Goal: Task Accomplishment & Management: Complete application form

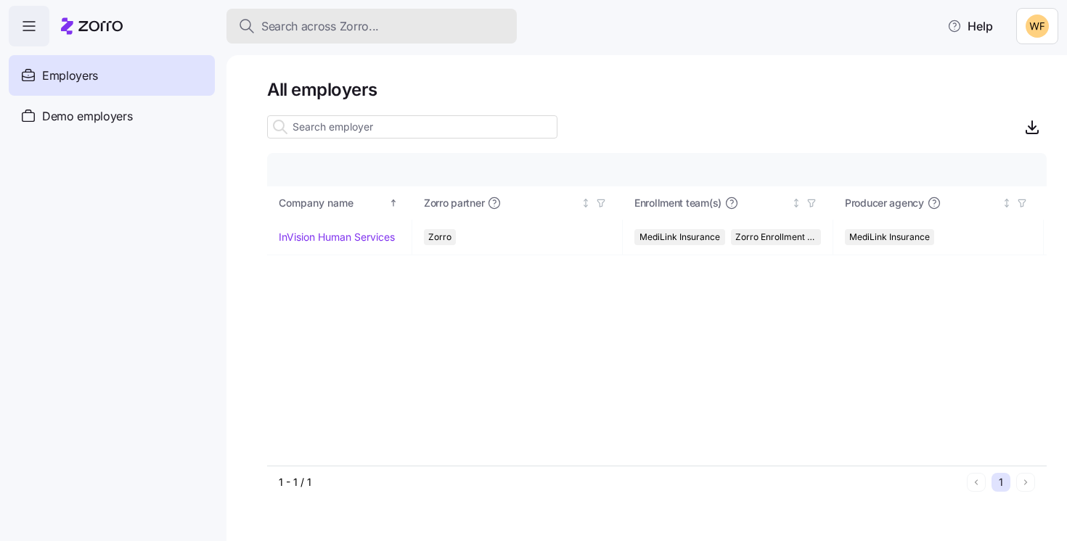
click at [303, 21] on span "Search across Zorro..." at bounding box center [320, 26] width 118 height 18
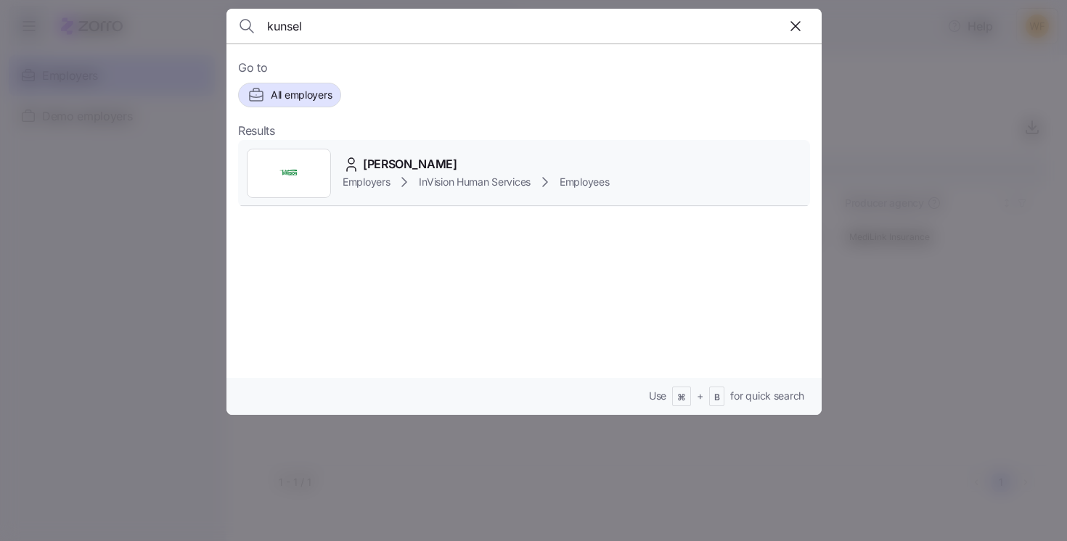
type input "kunsel"
click at [395, 165] on span "[PERSON_NAME]" at bounding box center [410, 164] width 94 height 18
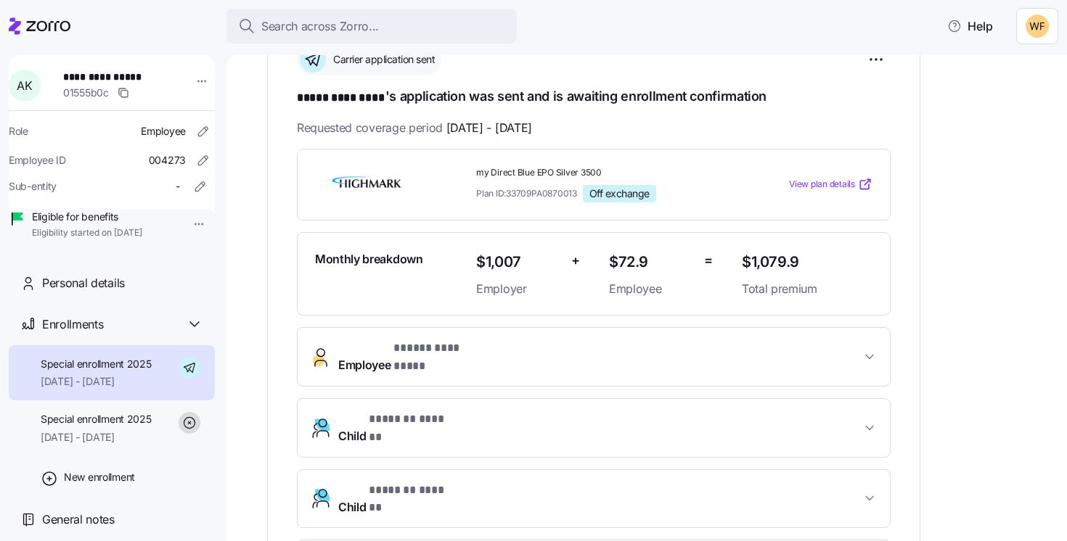
scroll to position [211, 0]
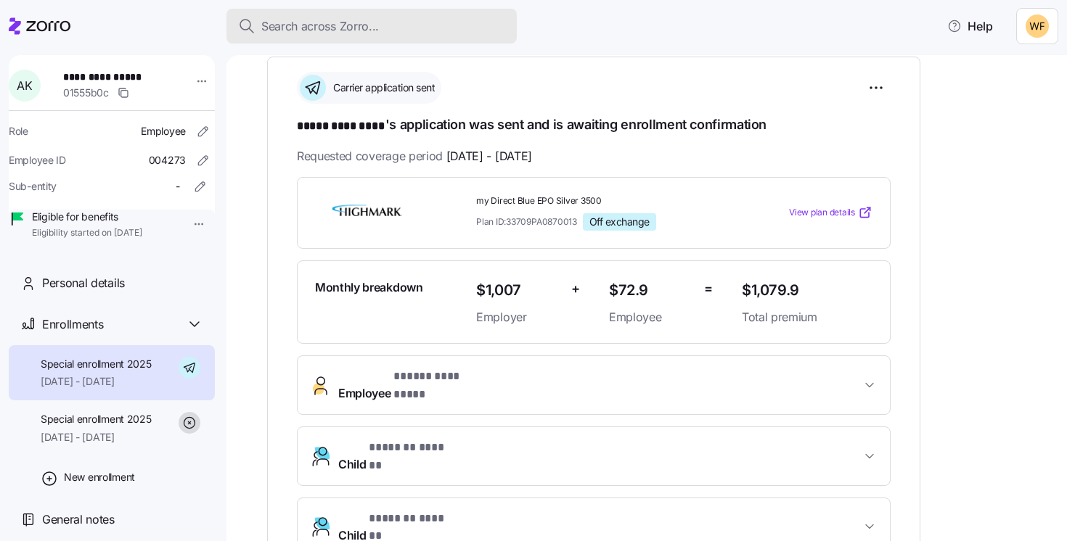
click at [390, 18] on div "Search across Zorro..." at bounding box center [371, 26] width 267 height 18
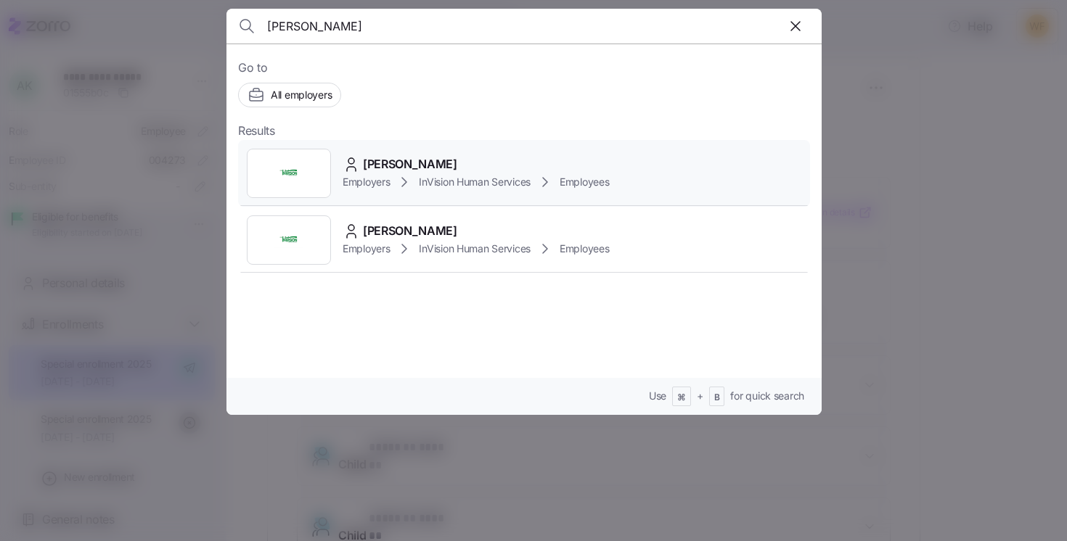
type input "[PERSON_NAME]"
click at [432, 168] on span "[PERSON_NAME]" at bounding box center [410, 164] width 94 height 18
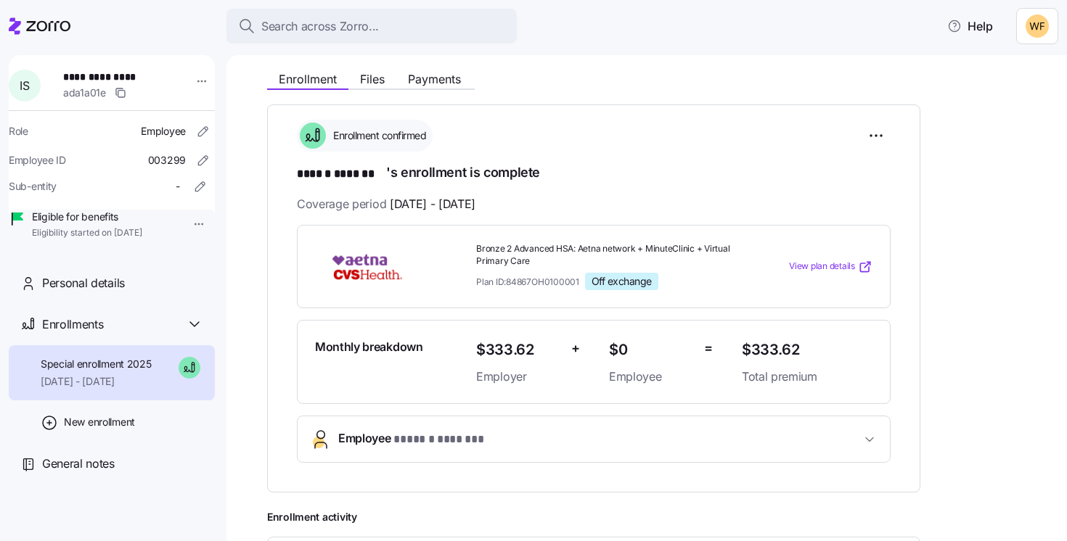
scroll to position [171, 0]
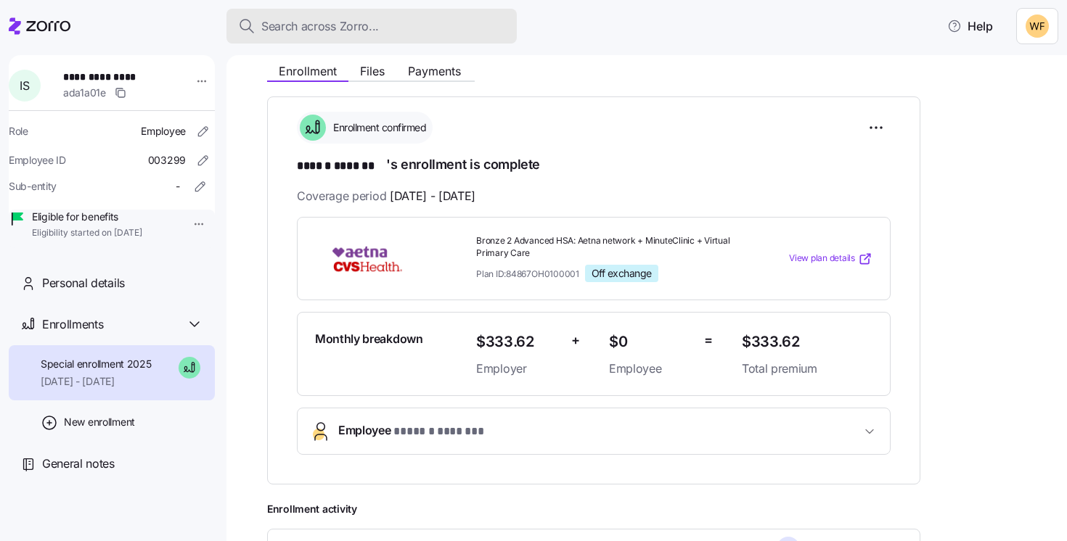
click at [329, 20] on span "Search across Zorro..." at bounding box center [320, 26] width 118 height 18
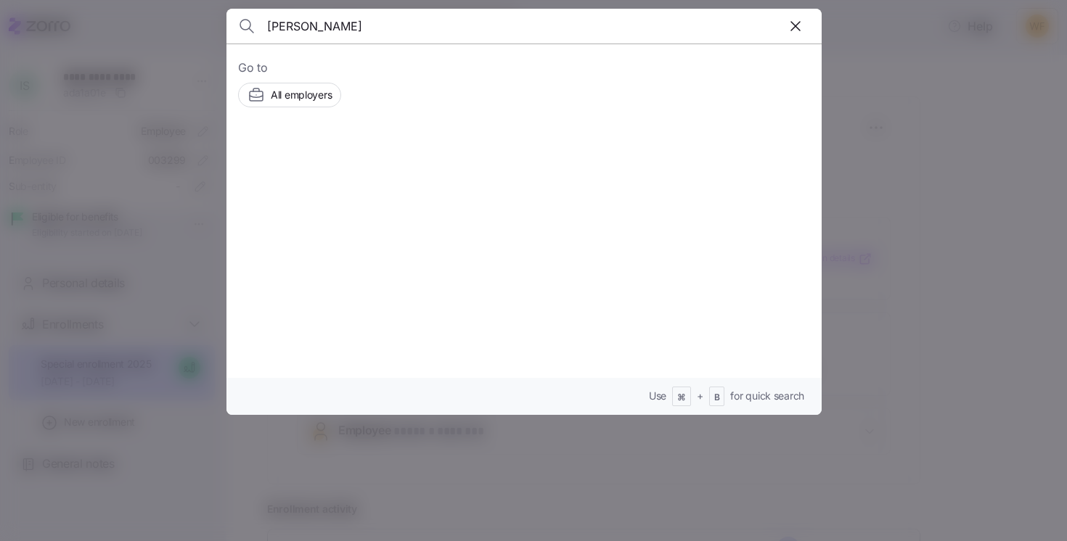
type input "[PERSON_NAME]"
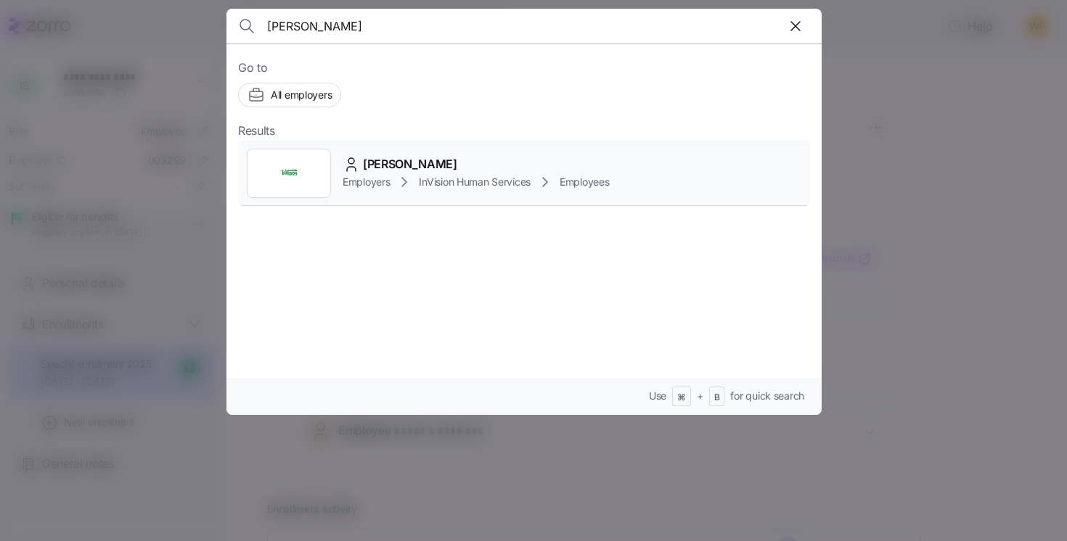
click at [416, 197] on div "[PERSON_NAME] Employers InVision Human Services Employees" at bounding box center [524, 173] width 572 height 67
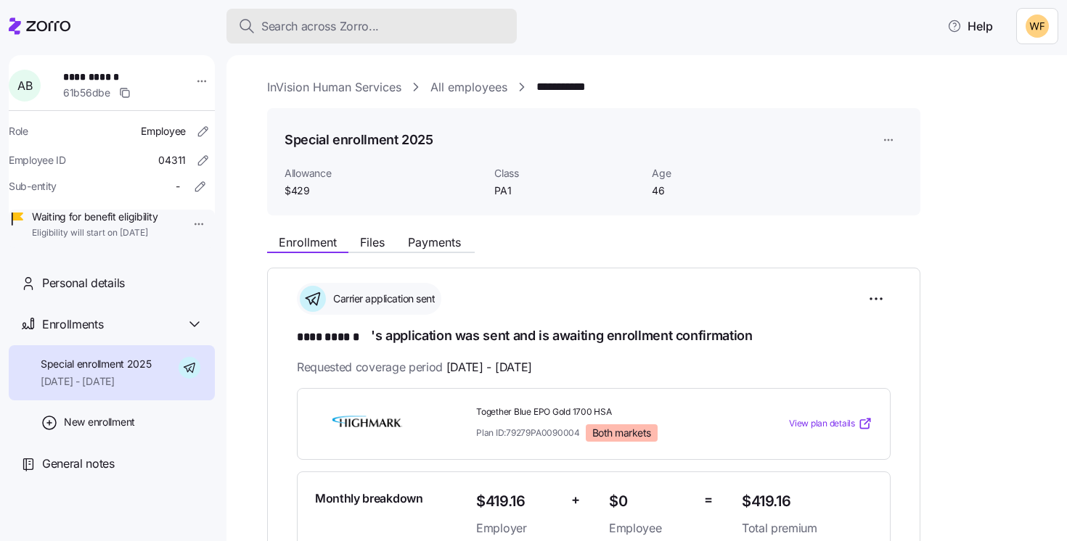
click at [289, 26] on span "Search across Zorro..." at bounding box center [320, 26] width 118 height 18
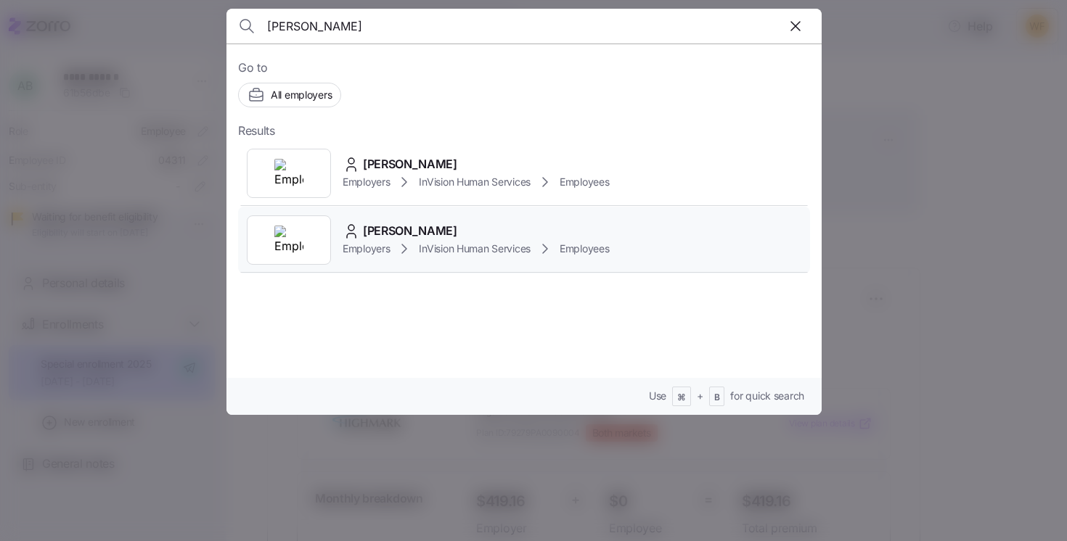
type input "[PERSON_NAME]"
click at [446, 233] on div "[PERSON_NAME]" at bounding box center [475, 231] width 267 height 18
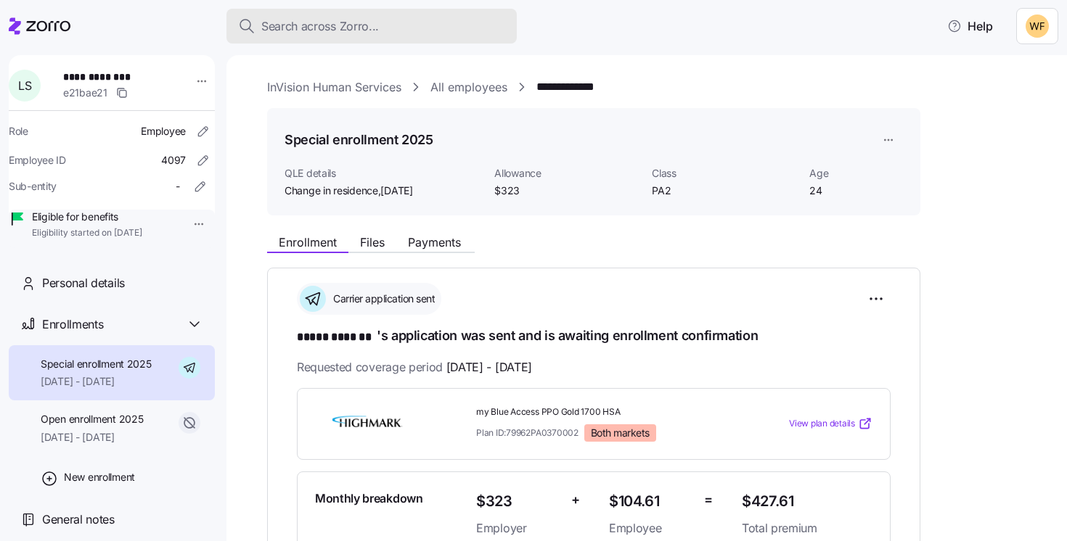
click at [299, 28] on span "Search across Zorro..." at bounding box center [320, 26] width 118 height 18
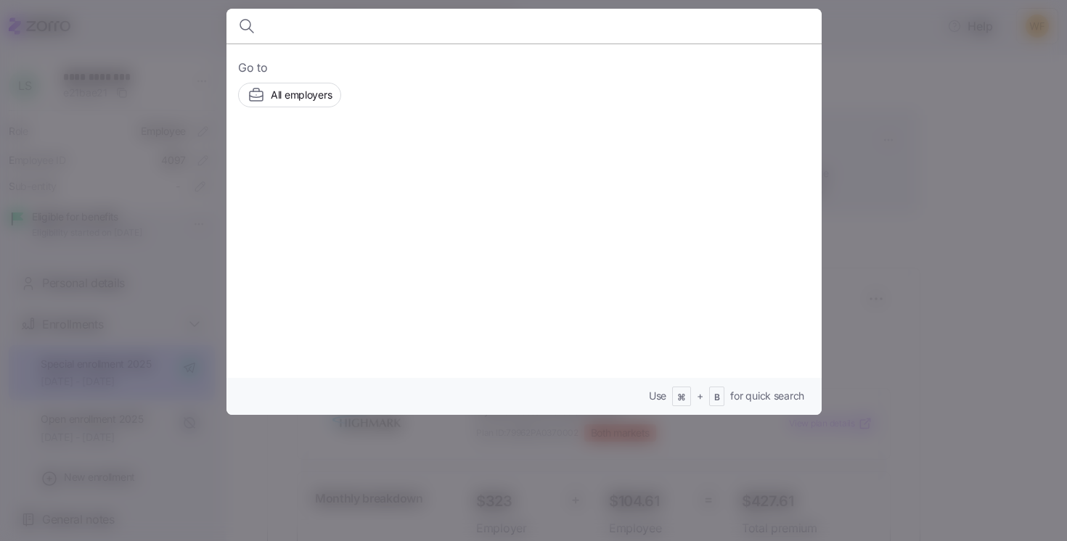
type input "v"
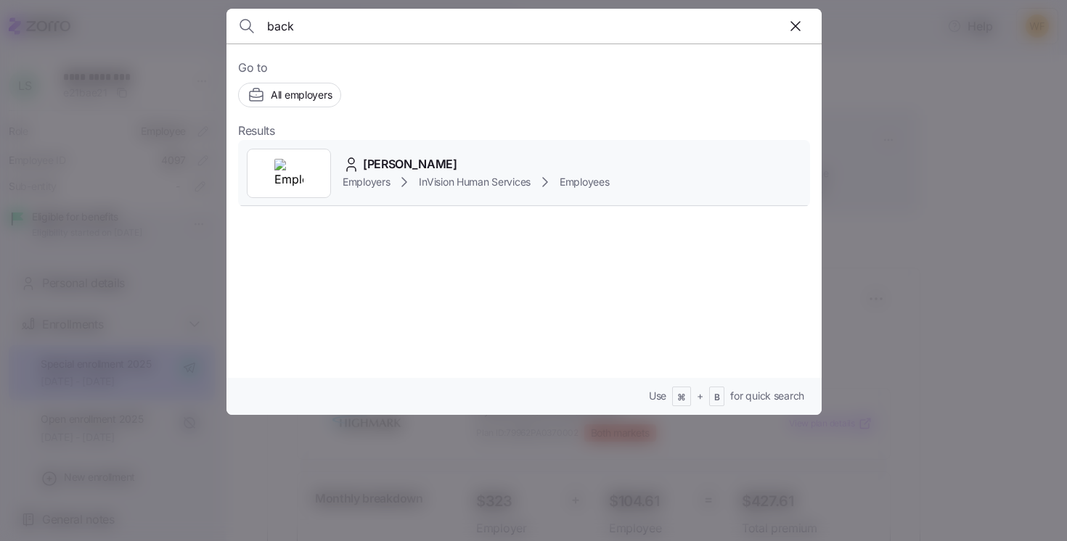
type input "back"
click at [405, 156] on span "[PERSON_NAME]" at bounding box center [410, 164] width 94 height 18
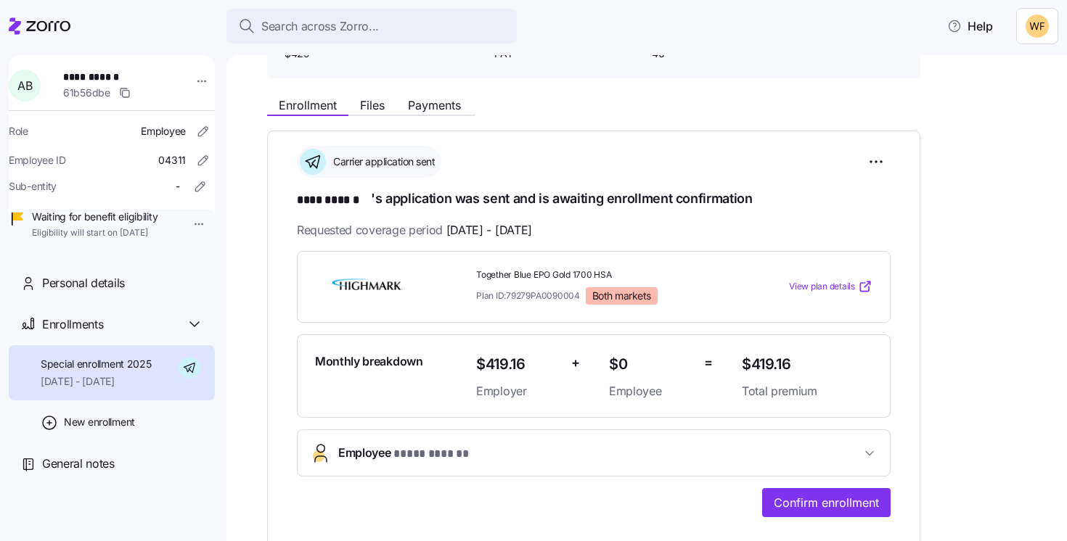
scroll to position [120, 0]
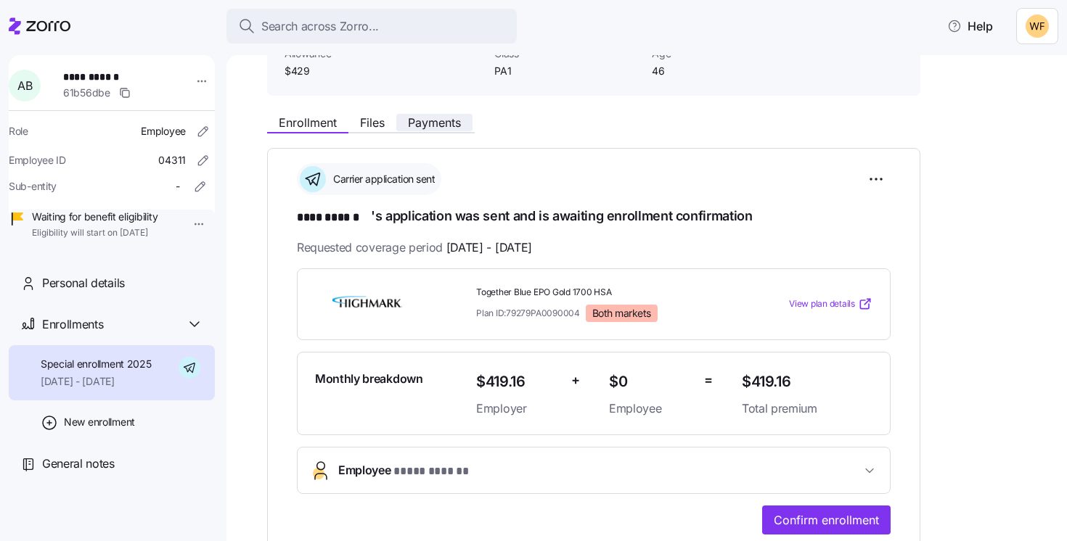
click at [434, 123] on span "Payments" at bounding box center [434, 123] width 53 height 12
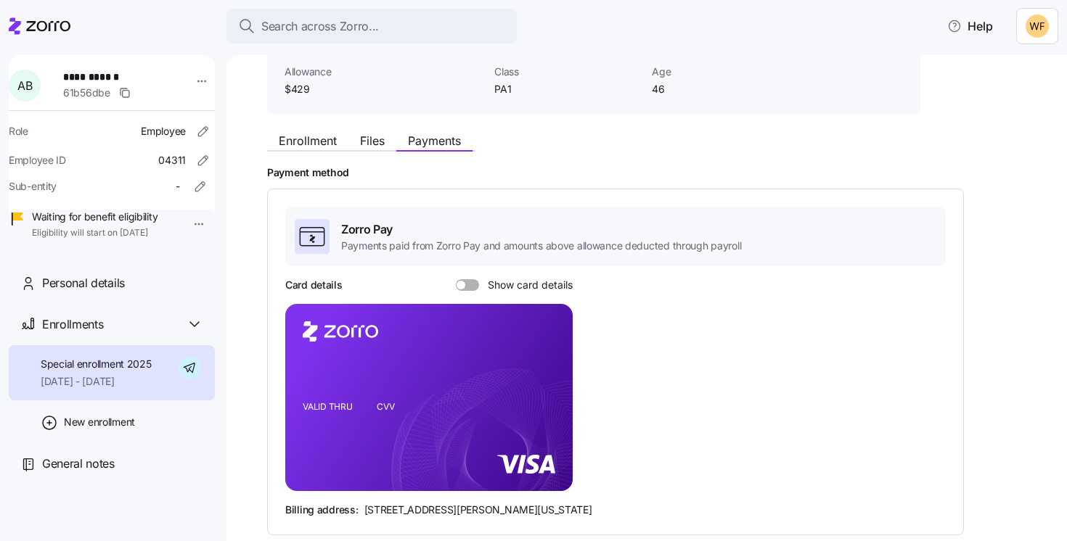
scroll to position [123, 0]
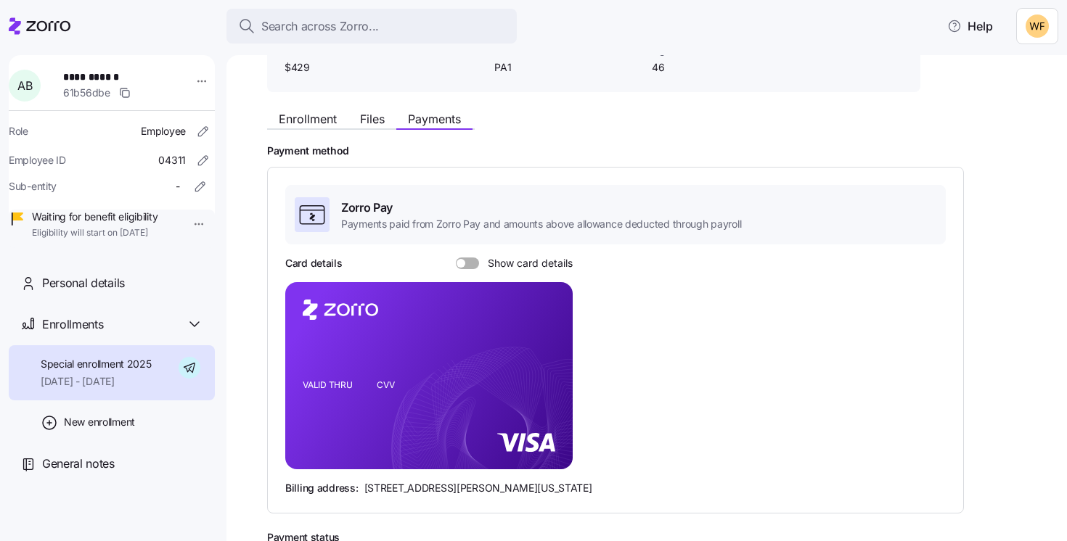
click at [463, 260] on span at bounding box center [460, 263] width 9 height 9
click at [456, 258] on input "Show card details" at bounding box center [456, 258] width 0 height 0
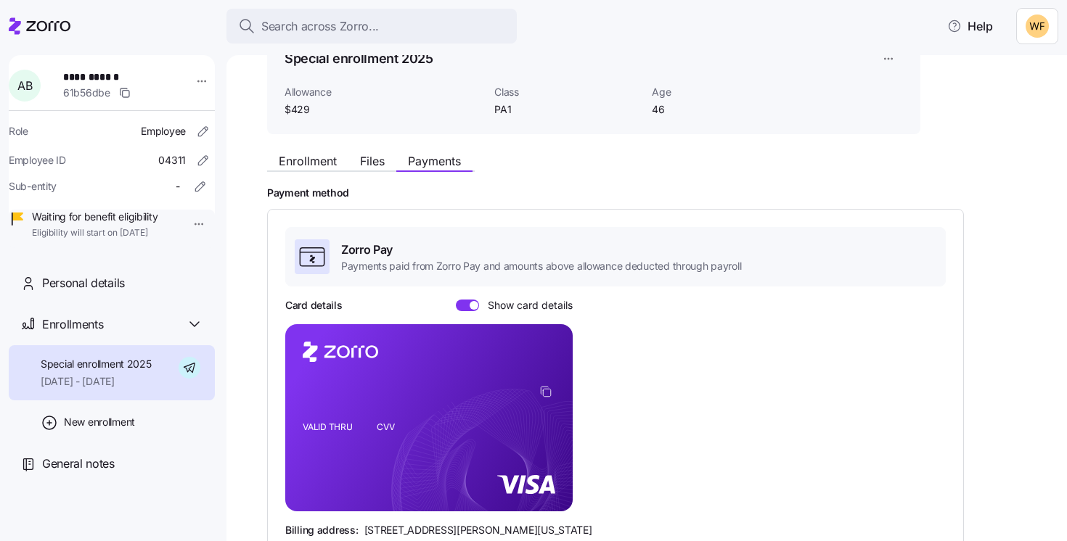
scroll to position [0, 0]
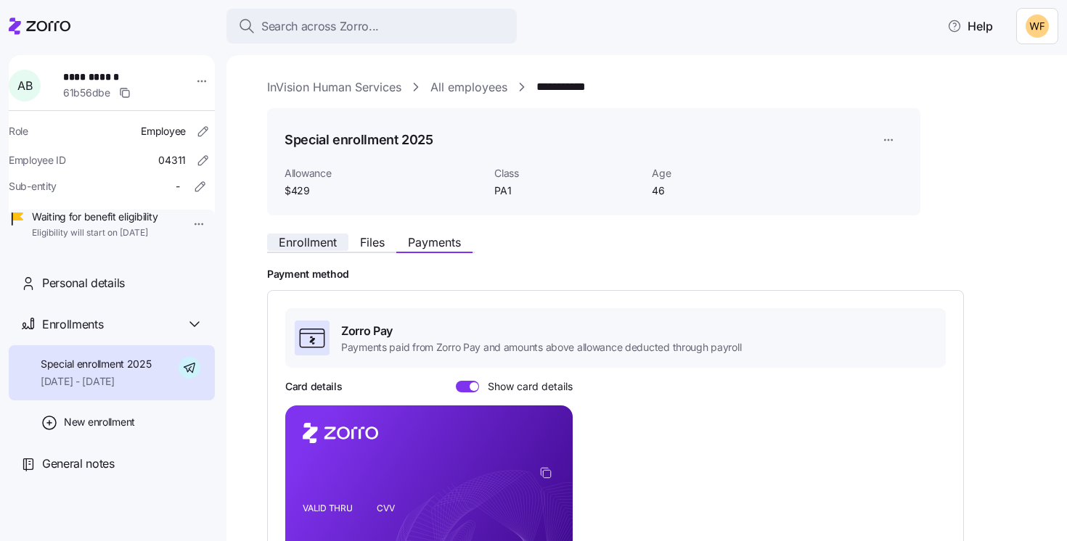
click at [319, 245] on span "Enrollment" at bounding box center [308, 243] width 58 height 12
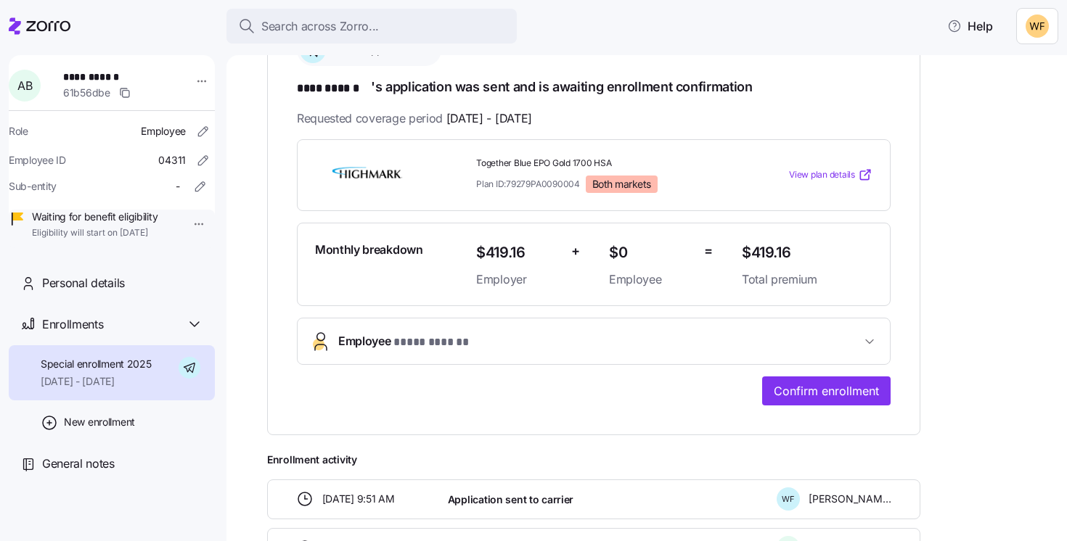
scroll to position [274, 0]
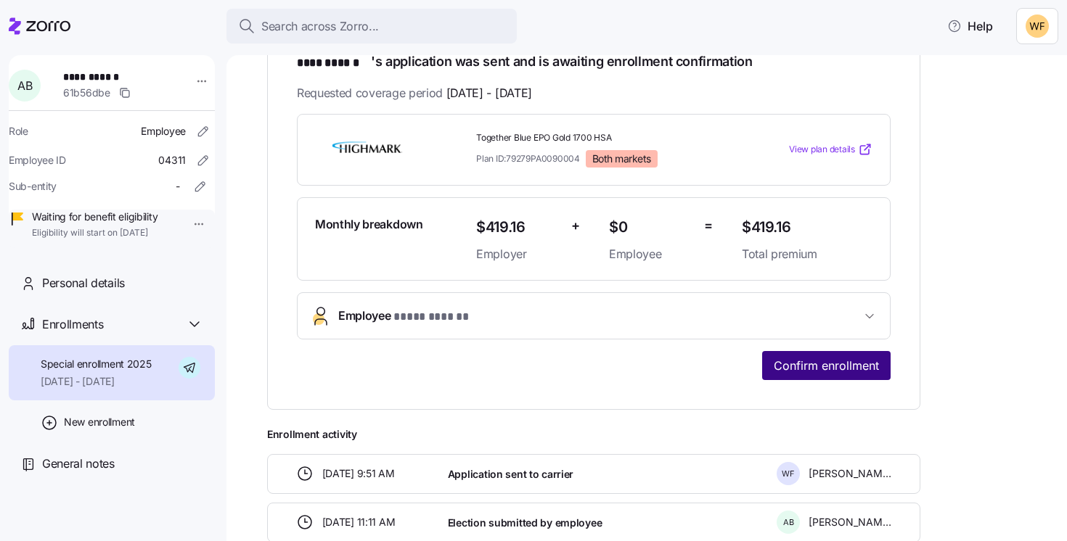
click at [839, 365] on span "Confirm enrollment" at bounding box center [825, 365] width 105 height 17
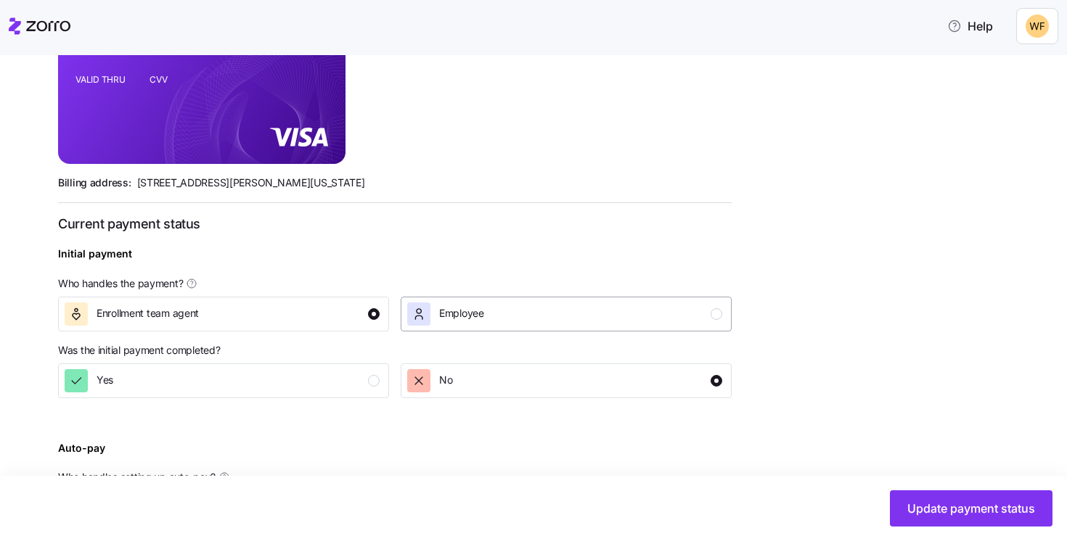
scroll to position [396, 0]
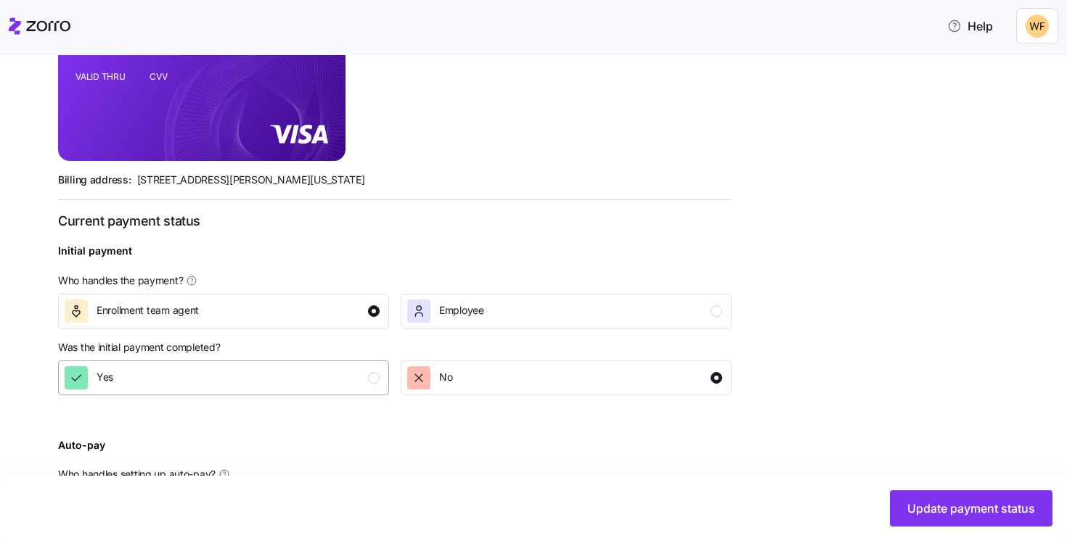
click at [374, 378] on div "button" at bounding box center [374, 378] width 12 height 12
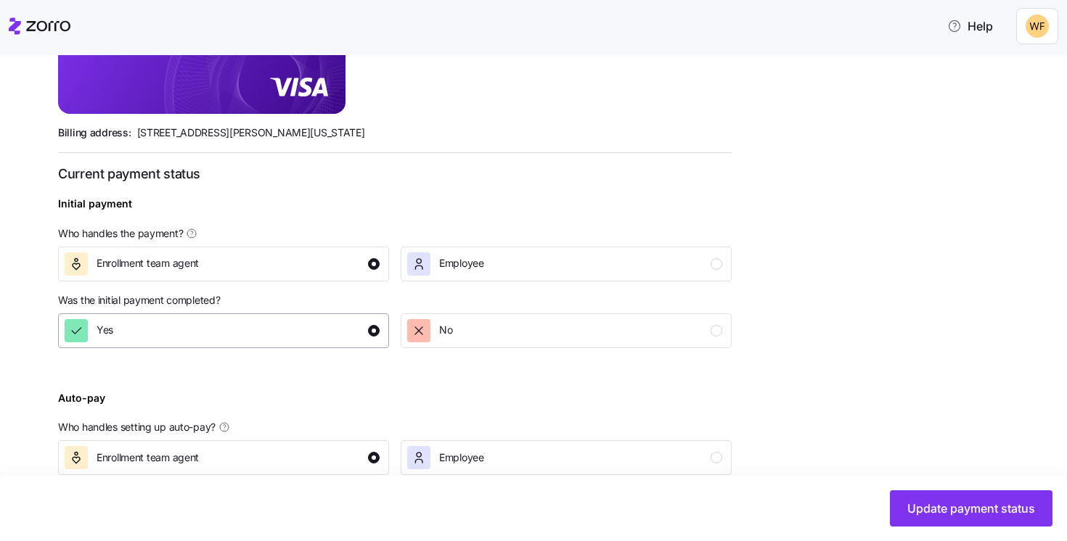
scroll to position [535, 0]
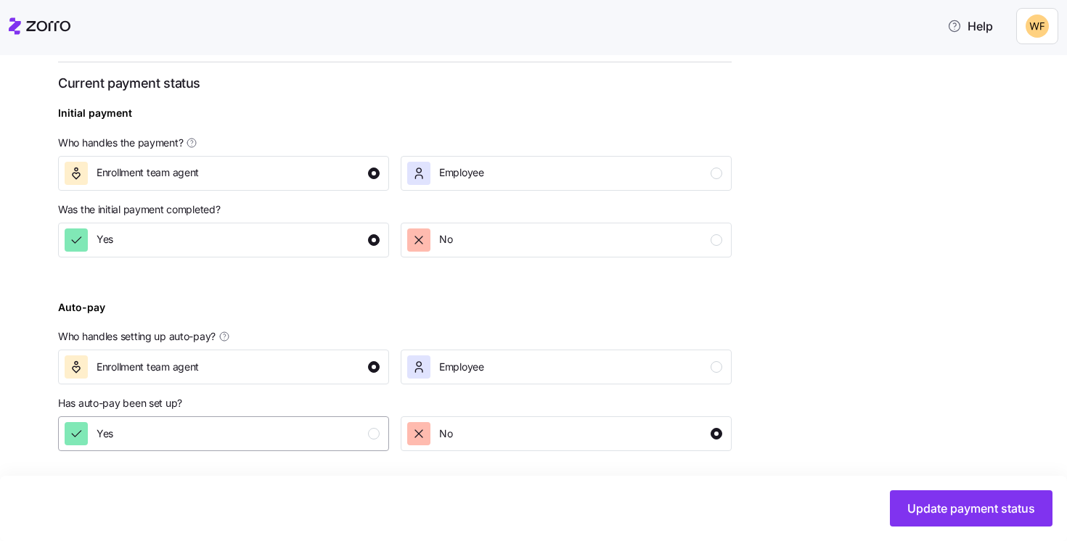
click at [375, 432] on div "button" at bounding box center [374, 434] width 12 height 12
click at [935, 509] on span "Update payment status" at bounding box center [971, 508] width 128 height 17
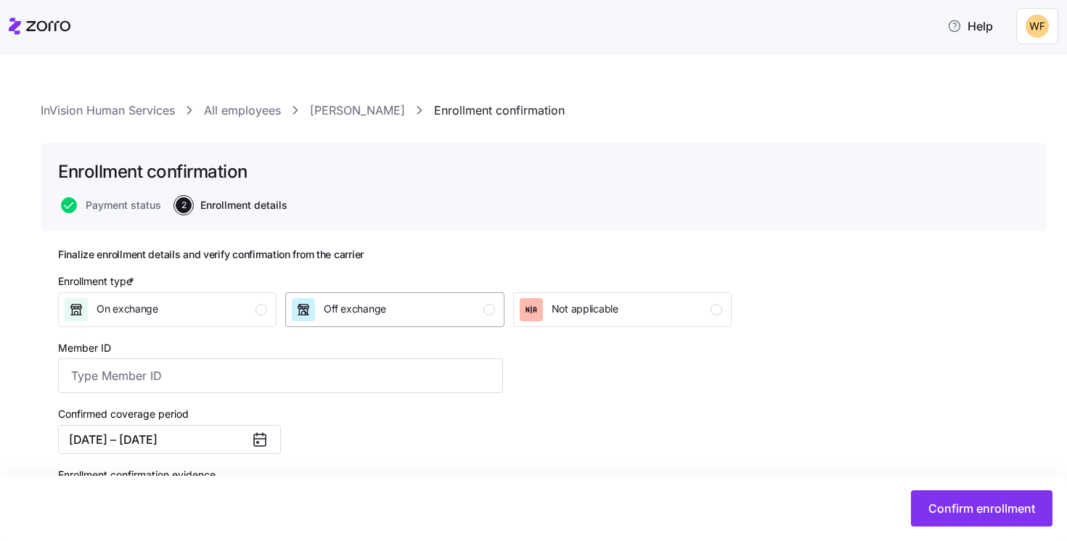
click at [488, 310] on div "button" at bounding box center [489, 310] width 12 height 12
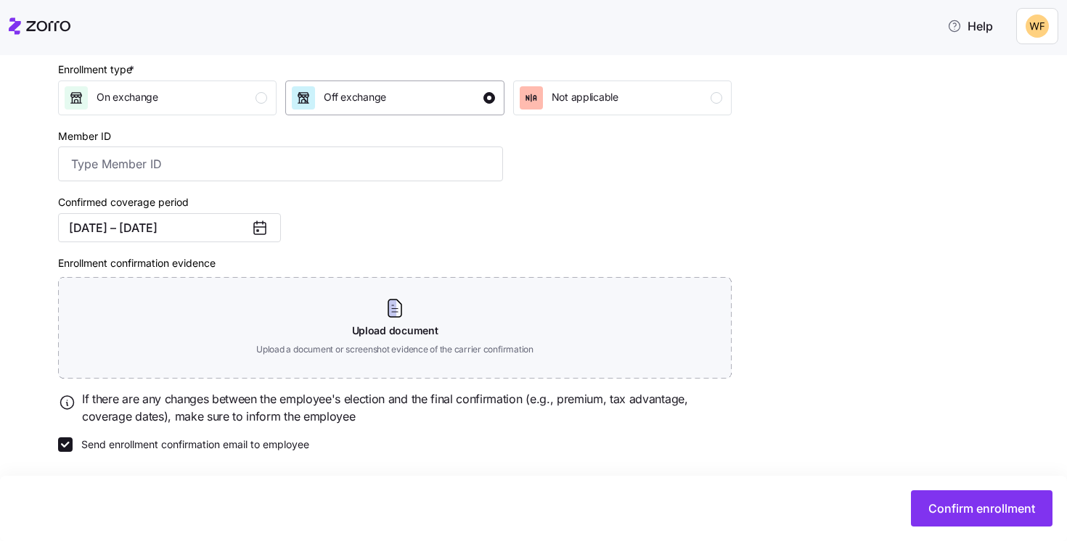
scroll to position [214, 0]
click at [67, 445] on input "Send enrollment confirmation email to employee" at bounding box center [65, 444] width 15 height 15
checkbox input "false"
click at [1011, 494] on button "Confirm enrollment" at bounding box center [981, 508] width 141 height 36
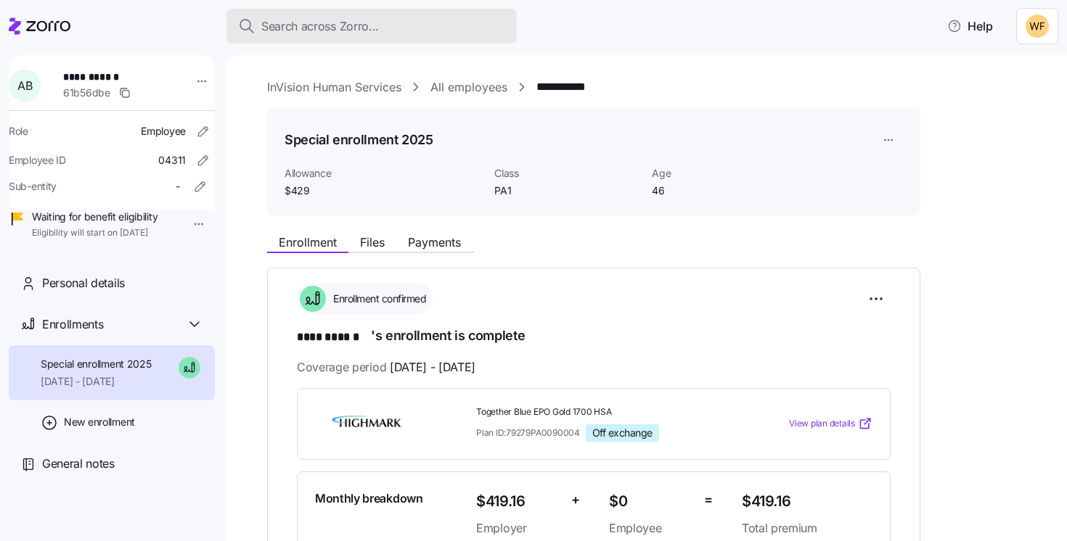
click at [321, 31] on span "Search across Zorro..." at bounding box center [320, 26] width 118 height 18
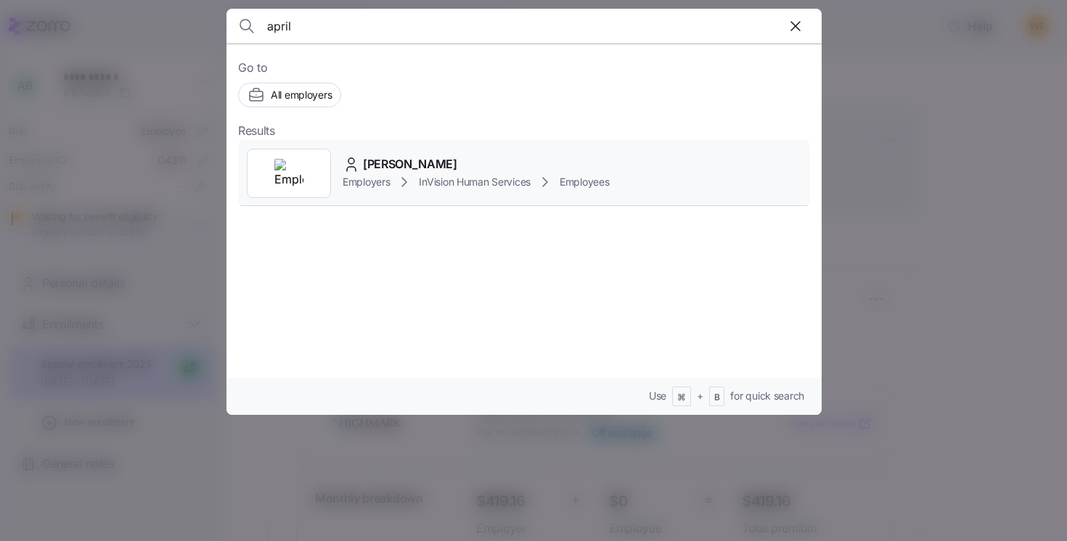
type input "april"
click at [414, 171] on span "[PERSON_NAME]" at bounding box center [410, 164] width 94 height 18
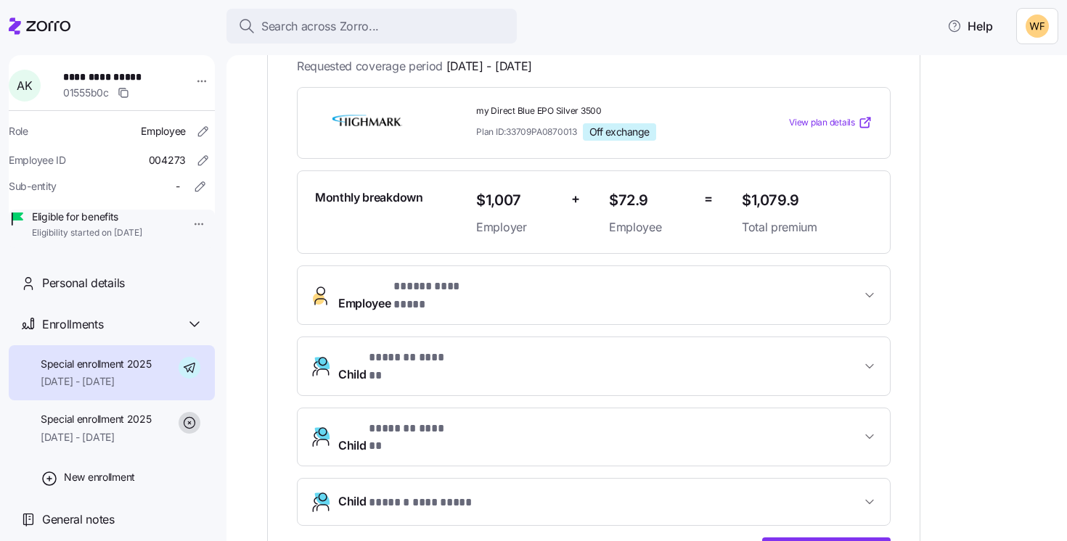
scroll to position [316, 0]
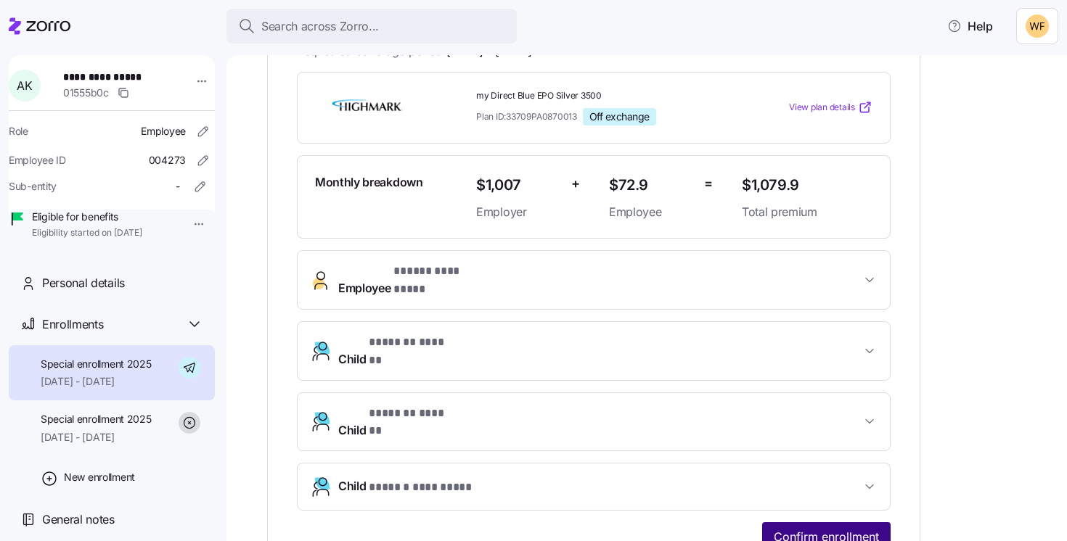
click at [843, 522] on button "Confirm enrollment" at bounding box center [826, 536] width 128 height 29
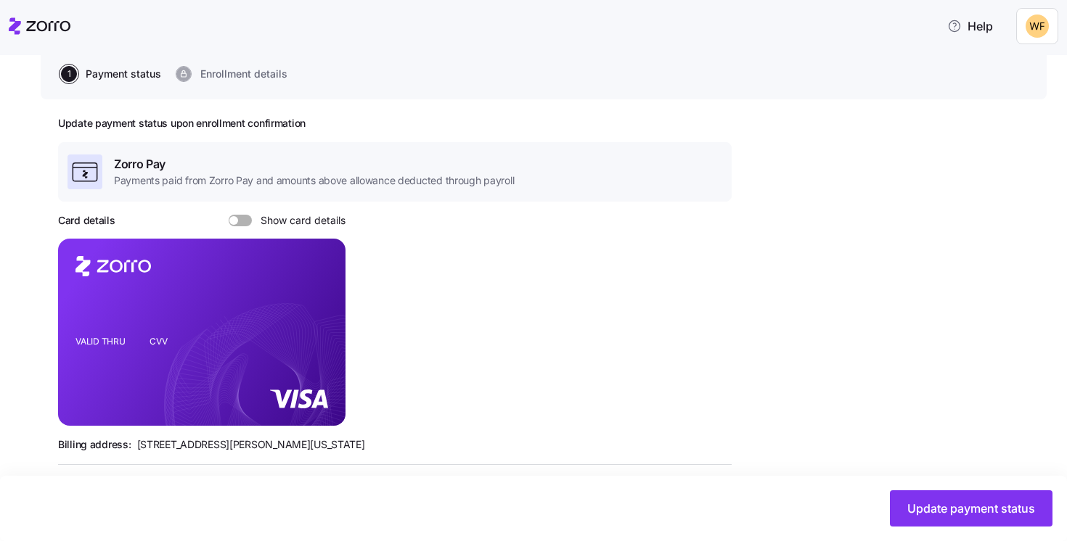
scroll to position [202, 0]
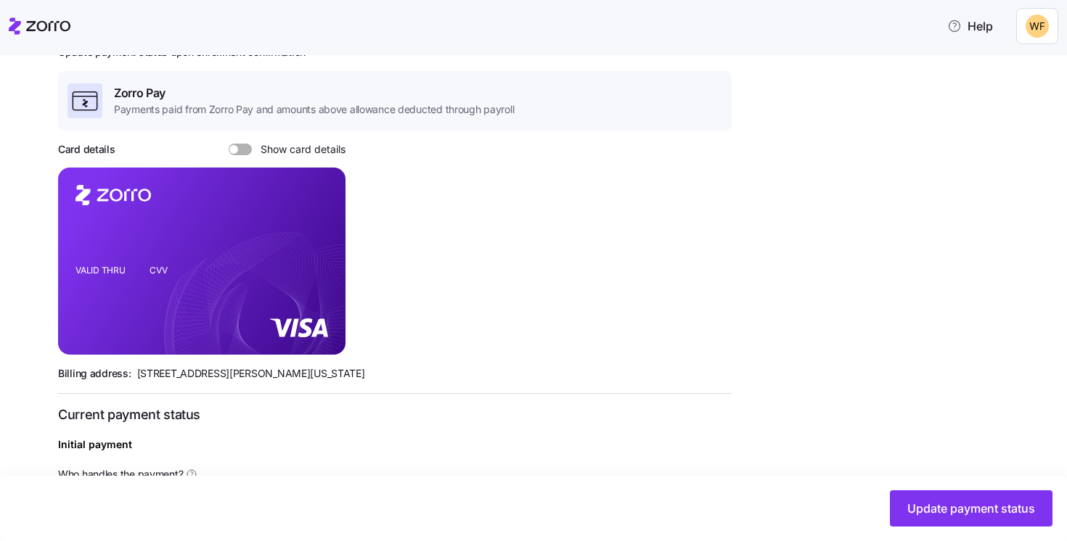
click at [236, 149] on span at bounding box center [233, 149] width 9 height 9
click at [229, 144] on input "Show card details" at bounding box center [229, 144] width 0 height 0
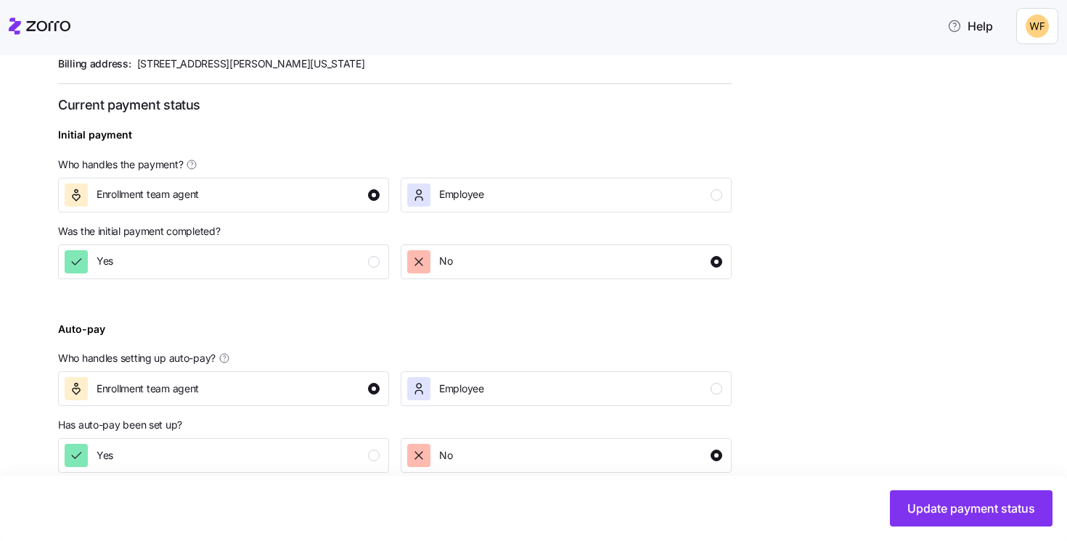
scroll to position [535, 0]
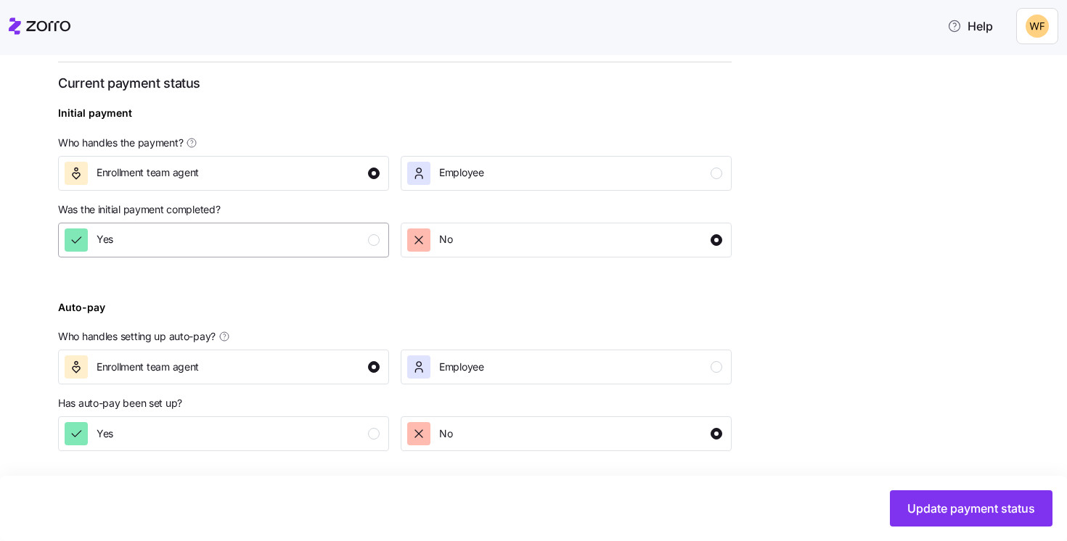
click at [372, 238] on div "button" at bounding box center [374, 240] width 12 height 12
click at [375, 435] on div "button" at bounding box center [374, 434] width 12 height 12
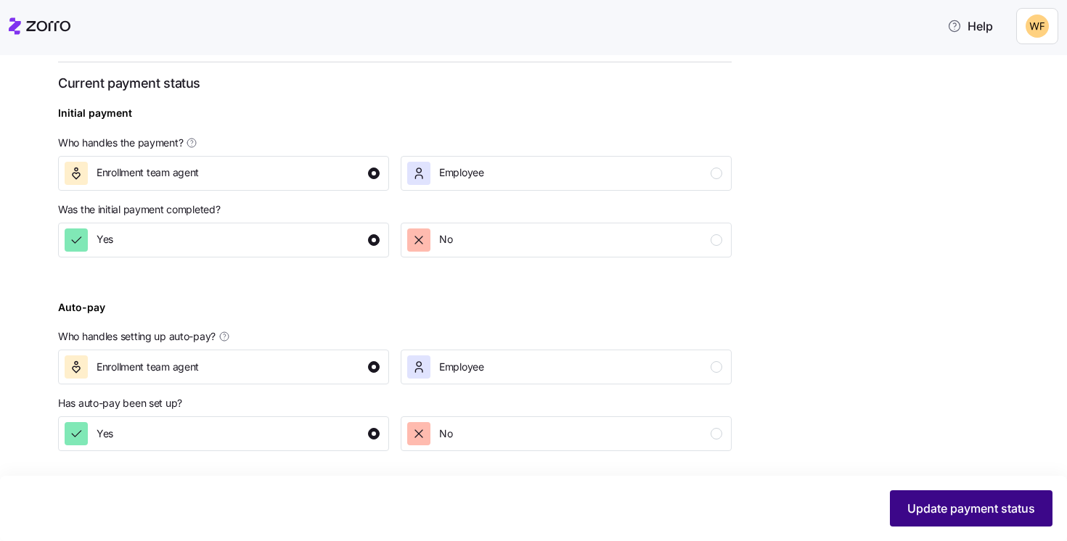
click at [974, 514] on span "Update payment status" at bounding box center [971, 508] width 128 height 17
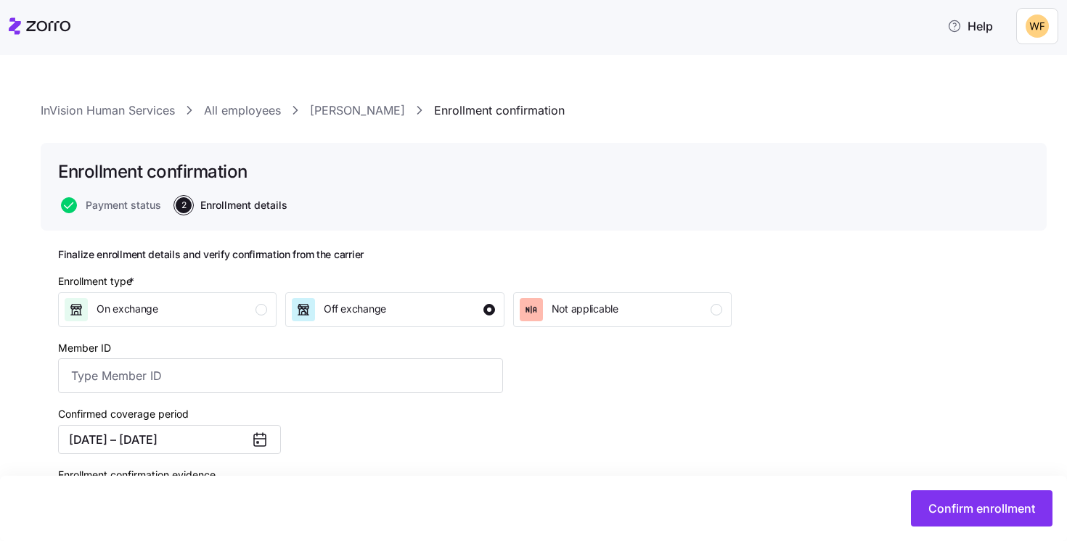
scroll to position [214, 0]
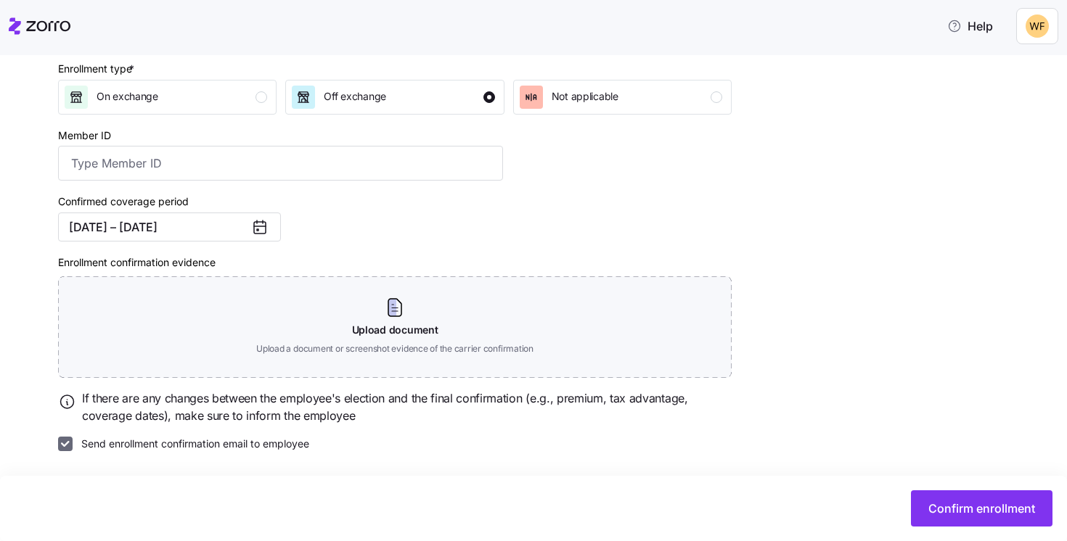
click at [67, 445] on input "Send enrollment confirmation email to employee" at bounding box center [65, 444] width 15 height 15
checkbox input "false"
click at [935, 504] on span "Confirm enrollment" at bounding box center [981, 508] width 107 height 17
